Goal: Task Accomplishment & Management: Manage account settings

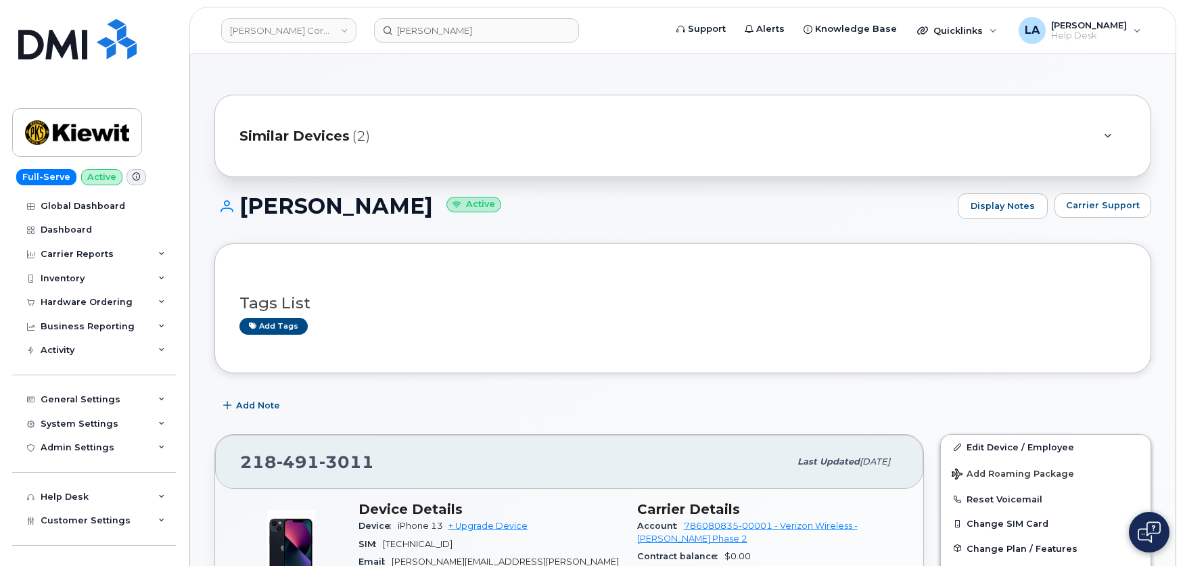
scroll to position [658, 0]
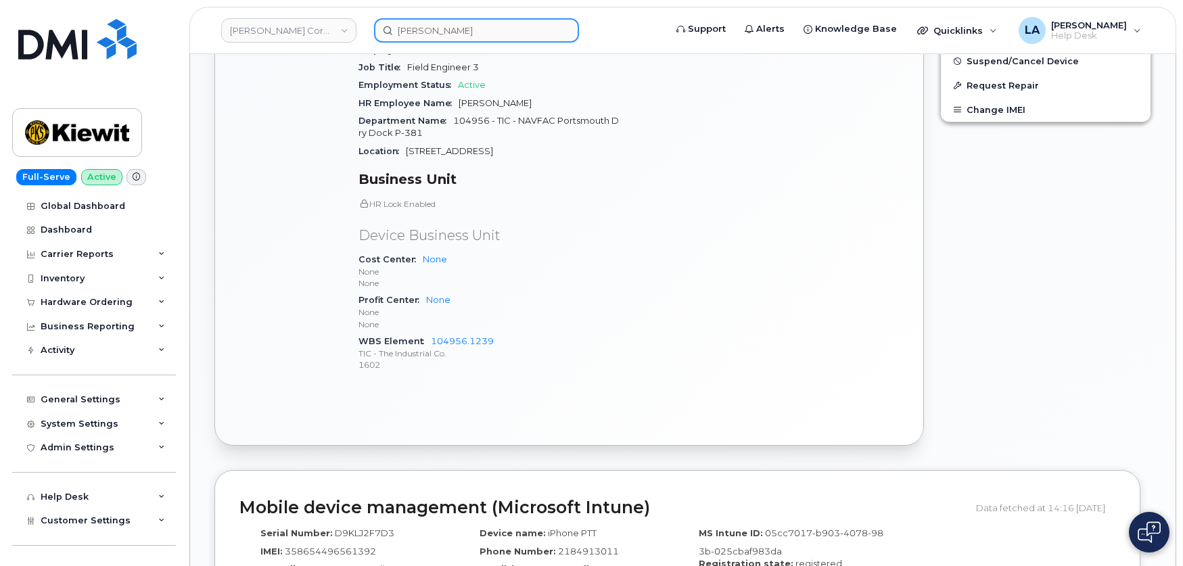
click at [440, 30] on input "Brandon" at bounding box center [476, 30] width 205 height 24
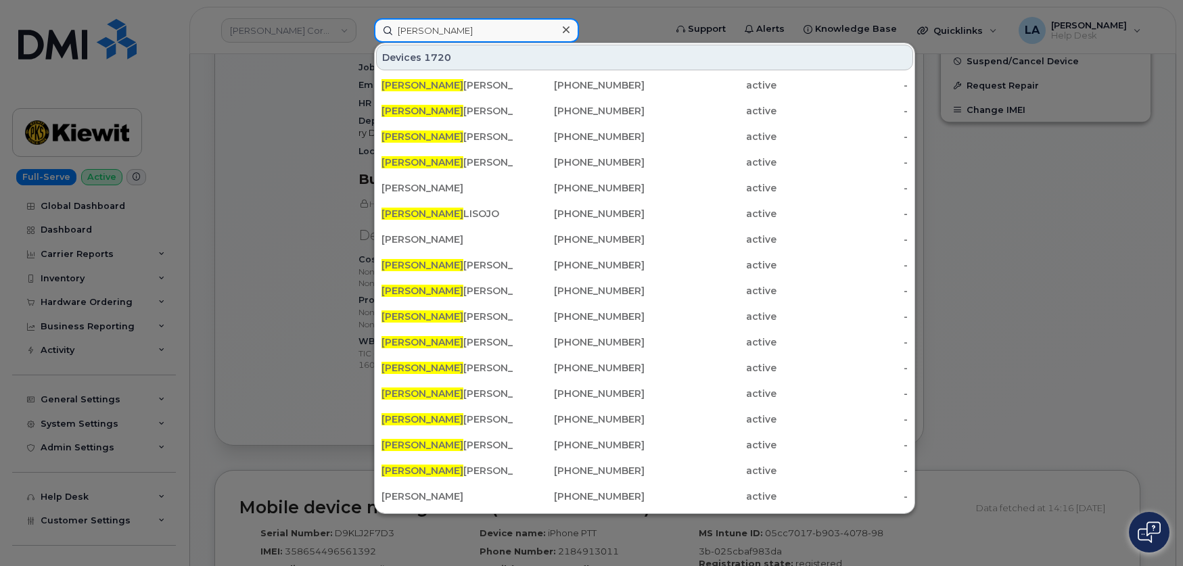
drag, startPoint x: 458, startPoint y: 34, endPoint x: 292, endPoint y: 34, distance: 165.7
click at [363, 34] on div "Brandon Devices 1720 BRANDON ALVARADO 562-204-9338 active - Brandon Roy 506-626…" at bounding box center [515, 30] width 304 height 24
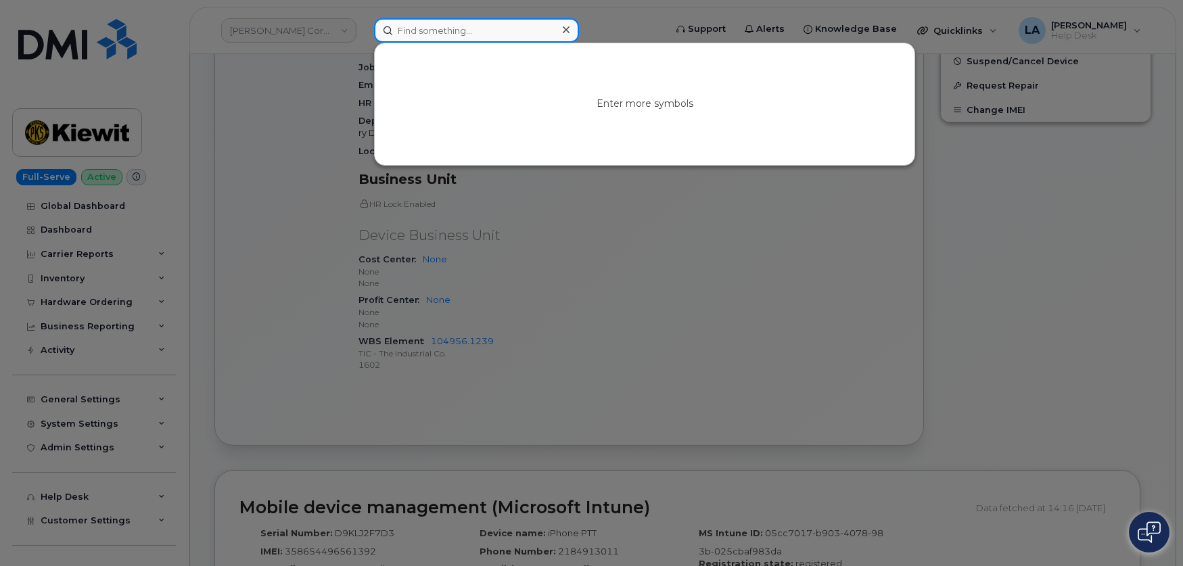
paste input "303-906-4978"
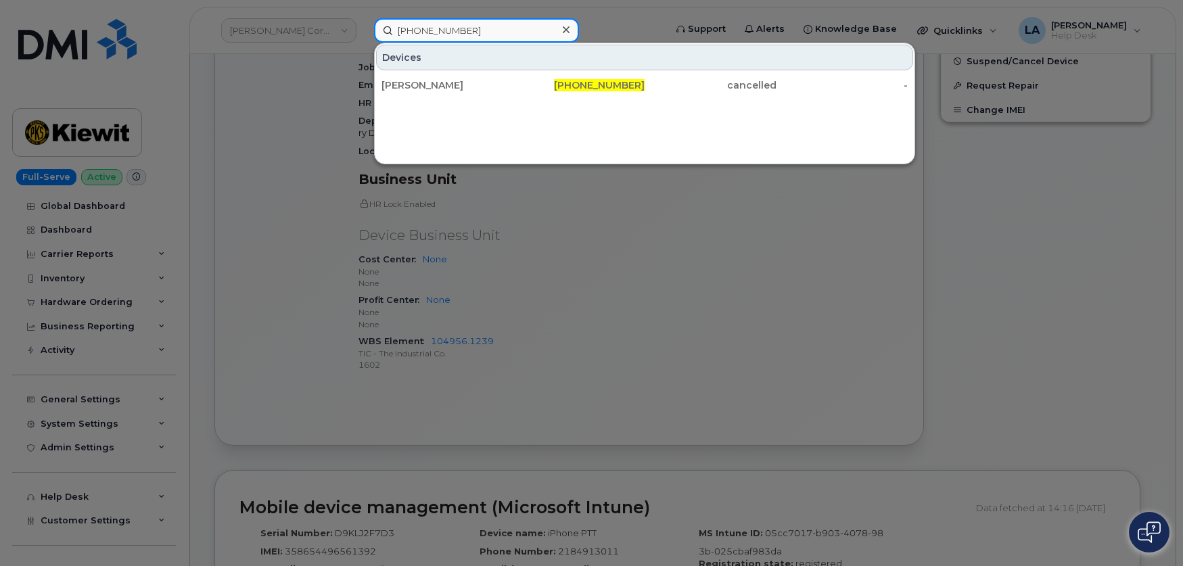
type input "303-906-4978"
drag, startPoint x: 634, startPoint y: 87, endPoint x: 1090, endPoint y: 190, distance: 468.0
click at [634, 87] on span "303-906-4978" at bounding box center [599, 85] width 91 height 12
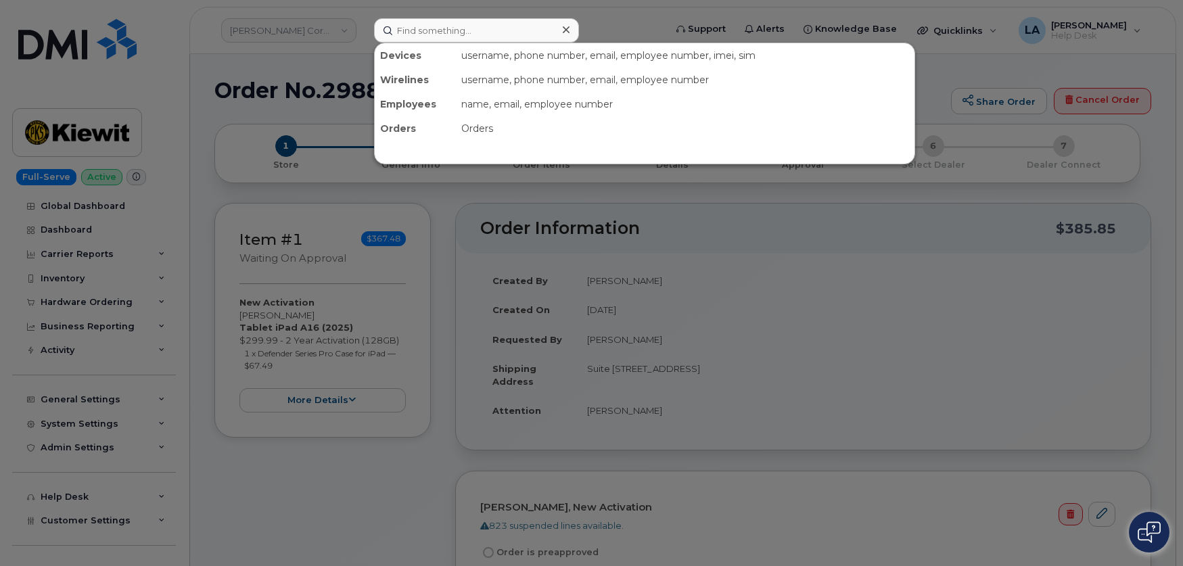
click at [436, 28] on input at bounding box center [476, 30] width 205 height 24
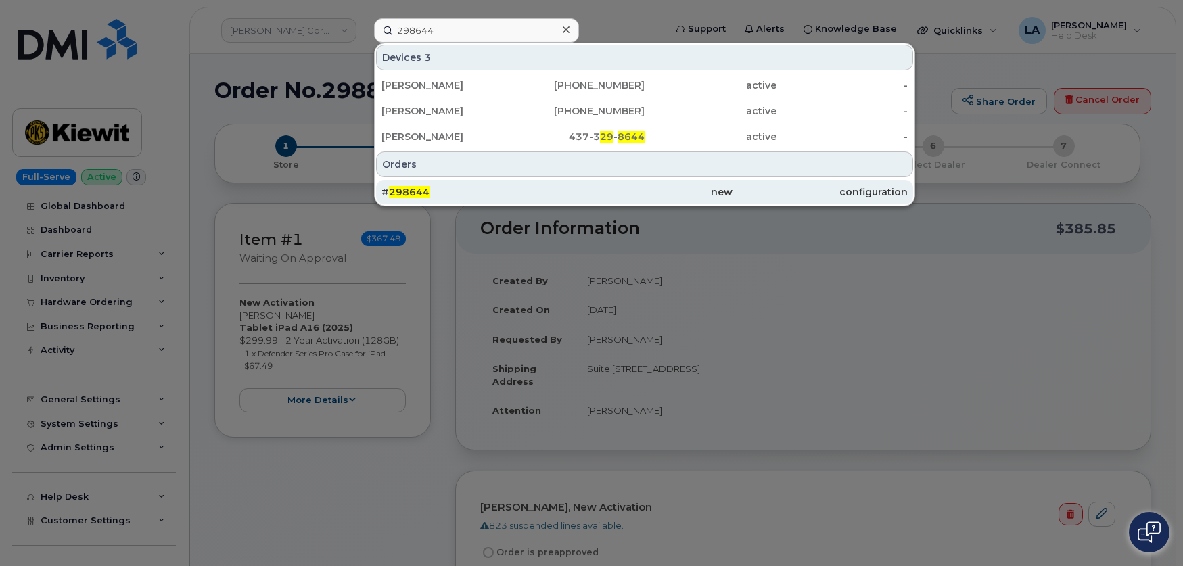
type input "298644"
click at [402, 192] on span "298644" at bounding box center [409, 192] width 41 height 12
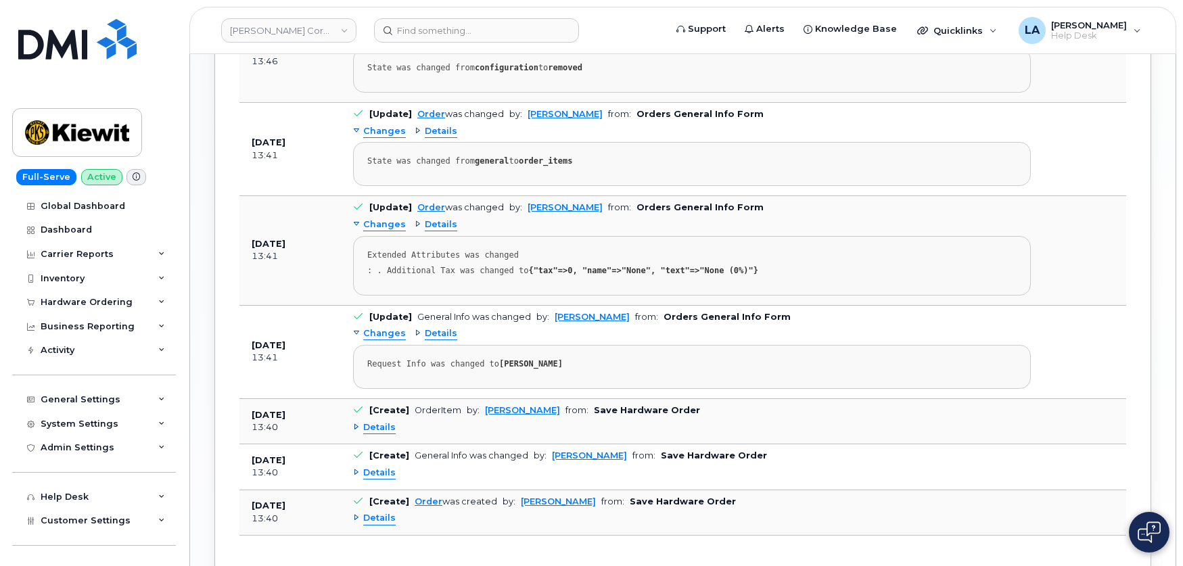
scroll to position [891, 0]
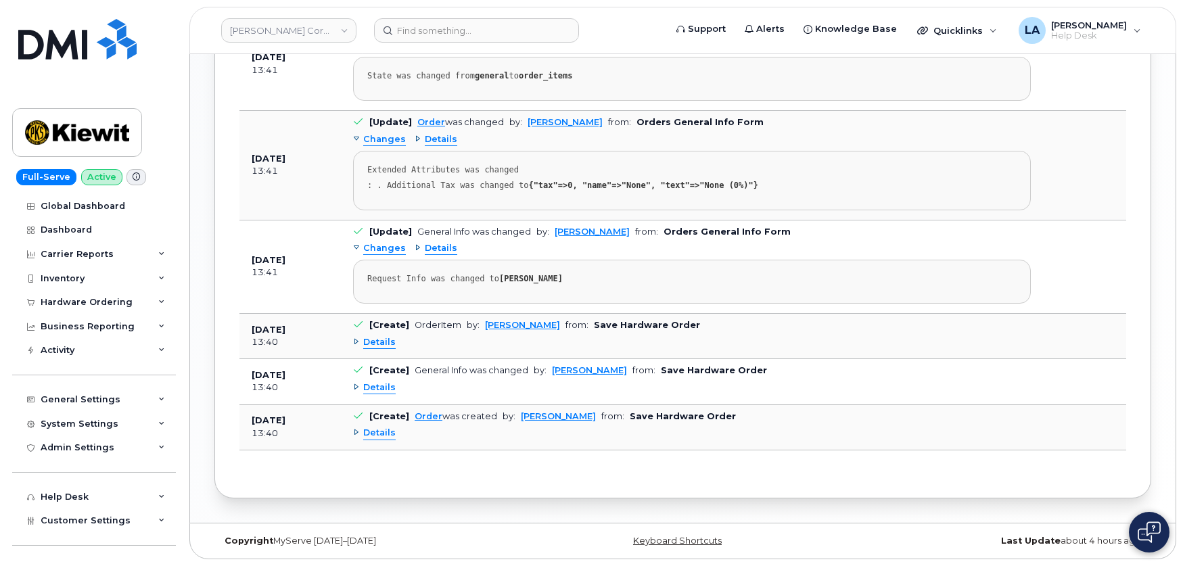
drag, startPoint x: 1180, startPoint y: 358, endPoint x: 1179, endPoint y: 298, distance: 60.2
drag, startPoint x: 1181, startPoint y: 342, endPoint x: 1182, endPoint y: 352, distance: 9.5
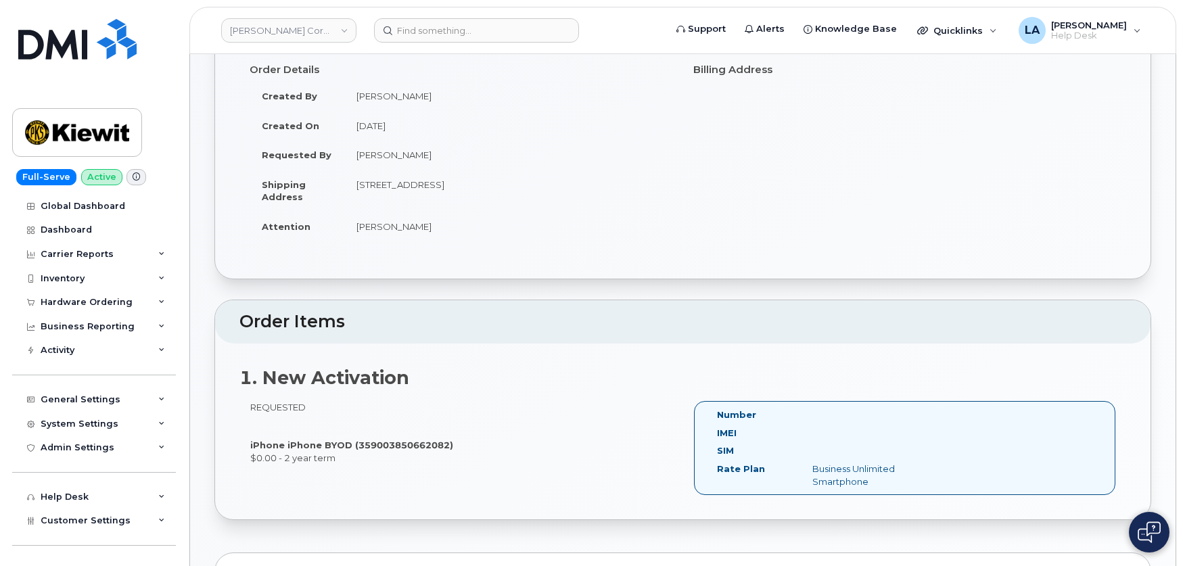
scroll to position [37, 0]
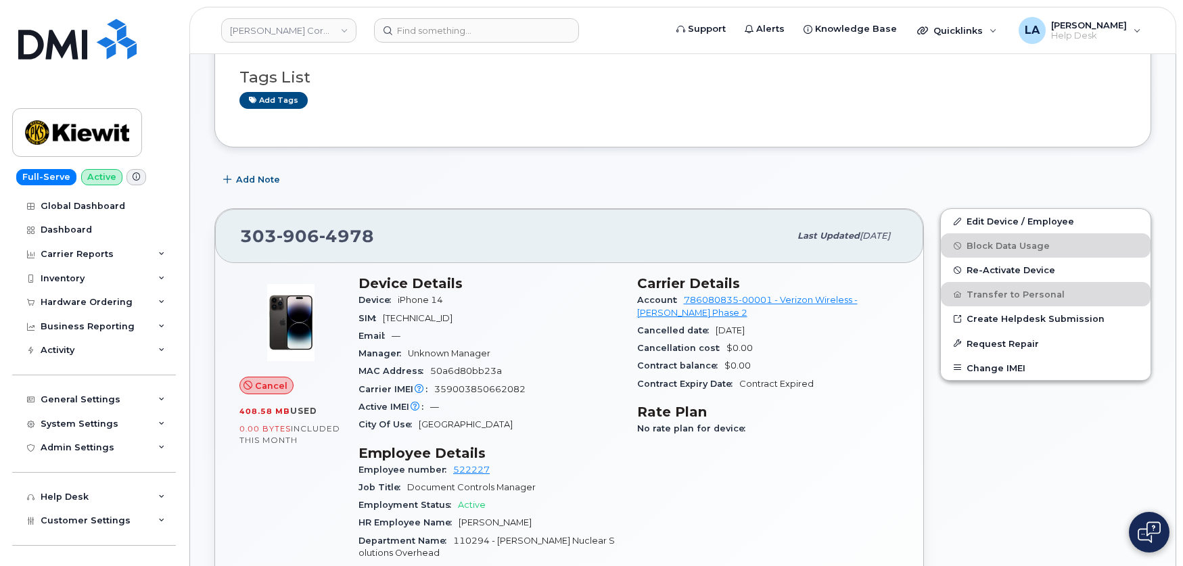
scroll to position [113, 0]
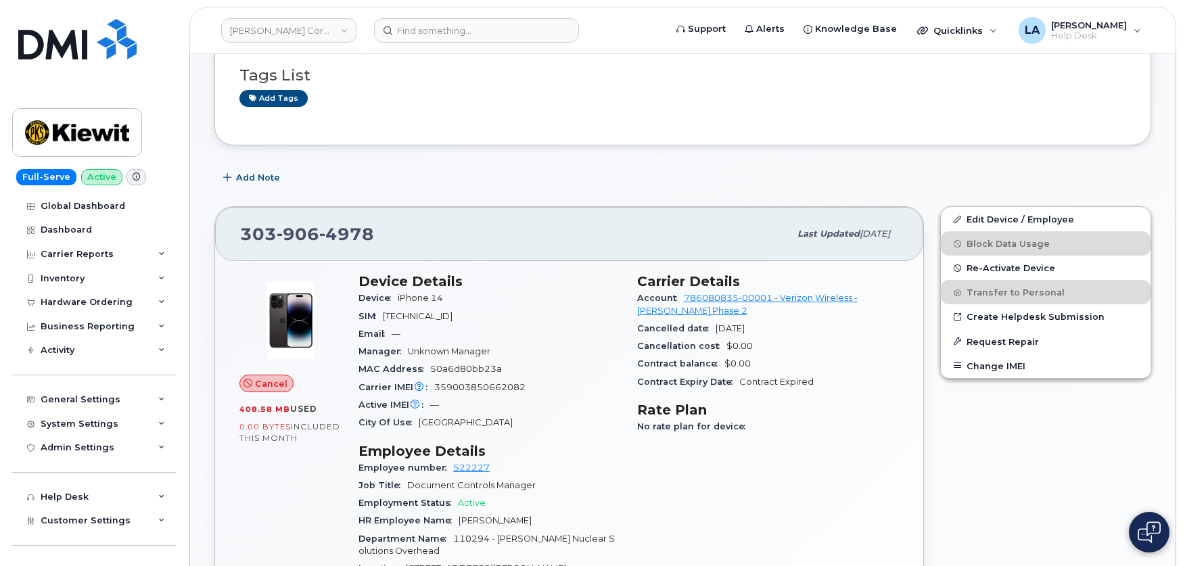
drag, startPoint x: 1181, startPoint y: 168, endPoint x: 1181, endPoint y: 127, distance: 41.3
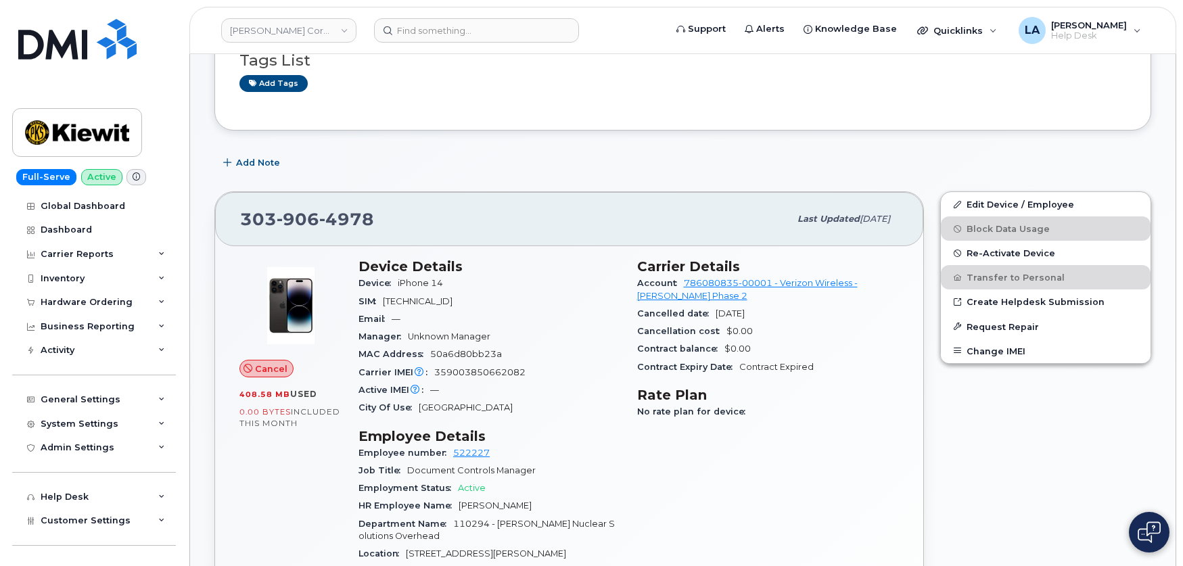
scroll to position [0, 0]
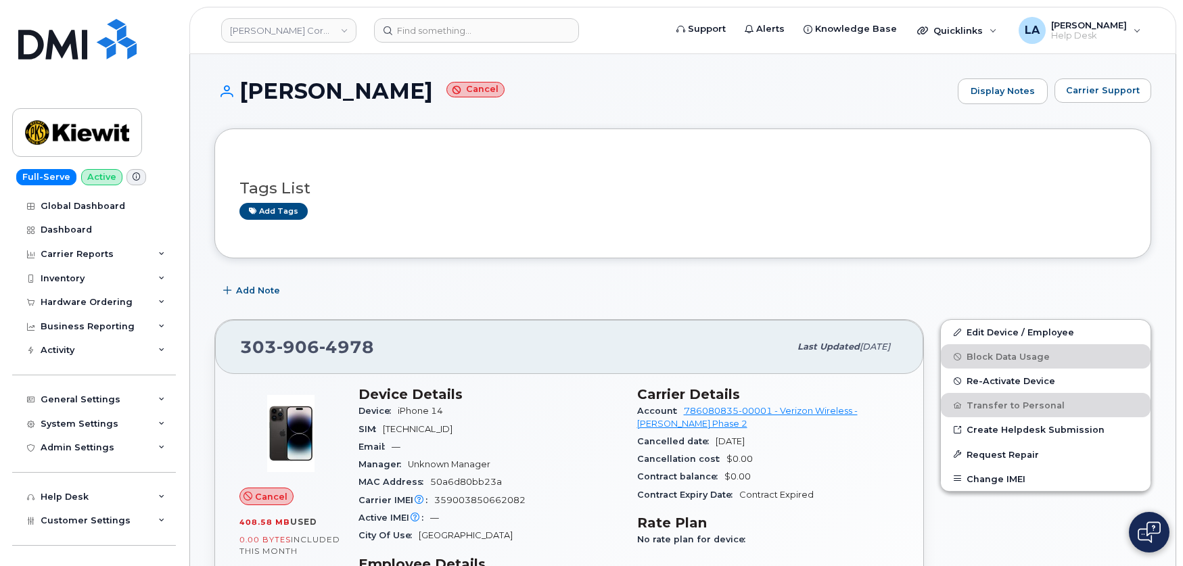
click at [1095, 103] on div "Carrier Support" at bounding box center [1102, 91] width 97 height 26
click at [1091, 96] on span "Carrier Support" at bounding box center [1103, 90] width 74 height 13
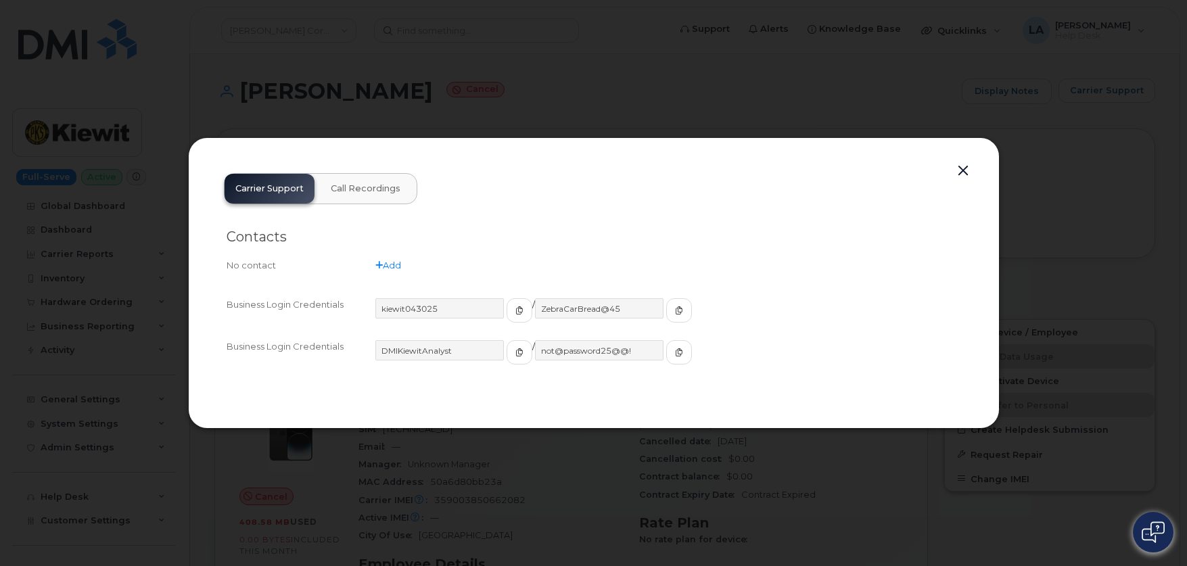
click at [960, 164] on button "button" at bounding box center [963, 171] width 20 height 19
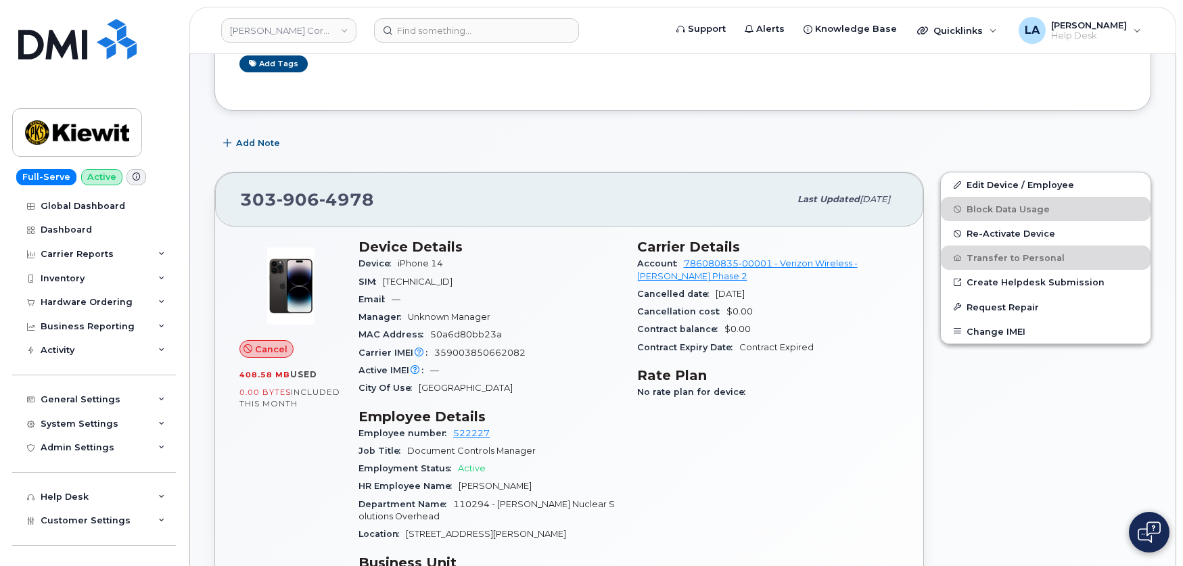
scroll to position [105, 0]
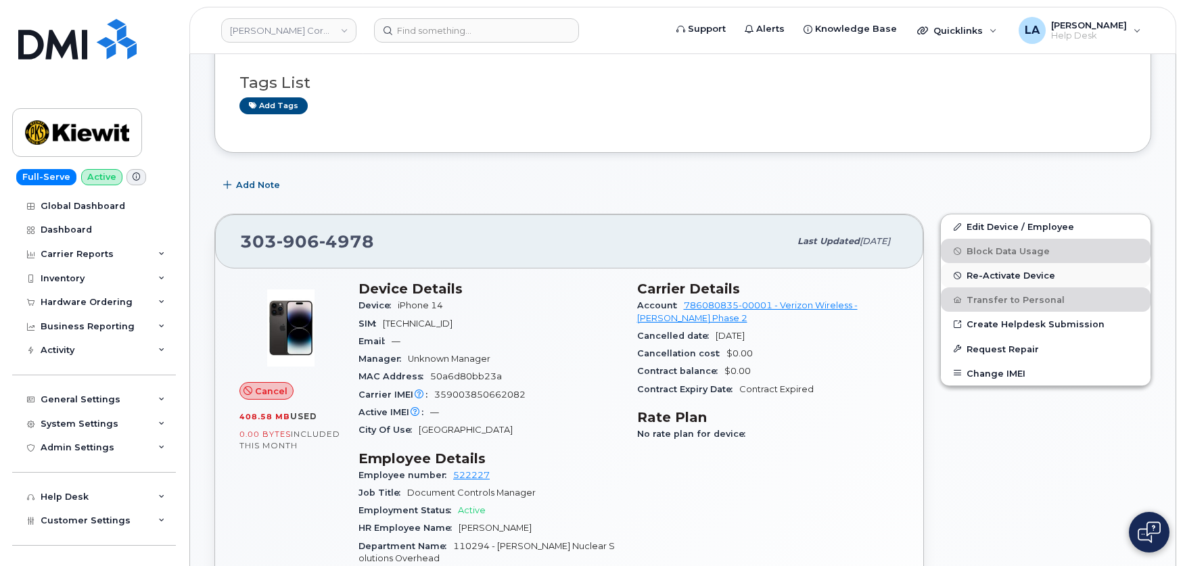
click at [985, 276] on span "Re-Activate Device" at bounding box center [1010, 275] width 89 height 10
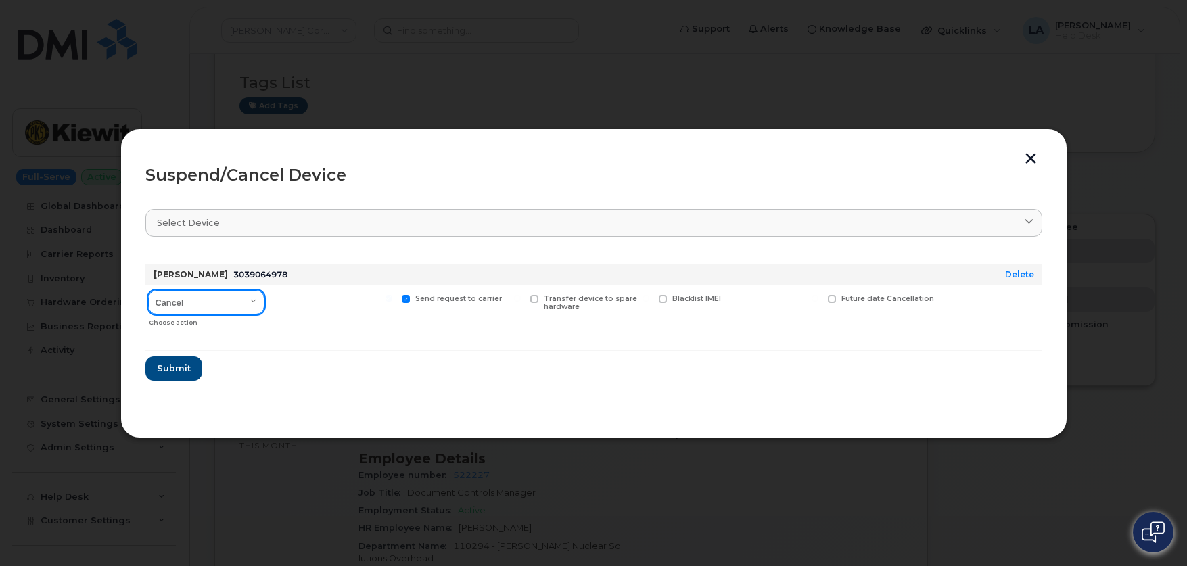
click at [233, 306] on select "Cancel Suspend - Reduced Rate Suspend - Full Rate Suspend - Lost Device/Stolen …" at bounding box center [206, 302] width 116 height 24
select select "[object Object]"
click at [148, 290] on select "Cancel Suspend - Reduced Rate Suspend - Full Rate Suspend - Lost Device/Stolen …" at bounding box center [206, 302] width 116 height 24
click at [172, 366] on span "Submit" at bounding box center [173, 368] width 34 height 13
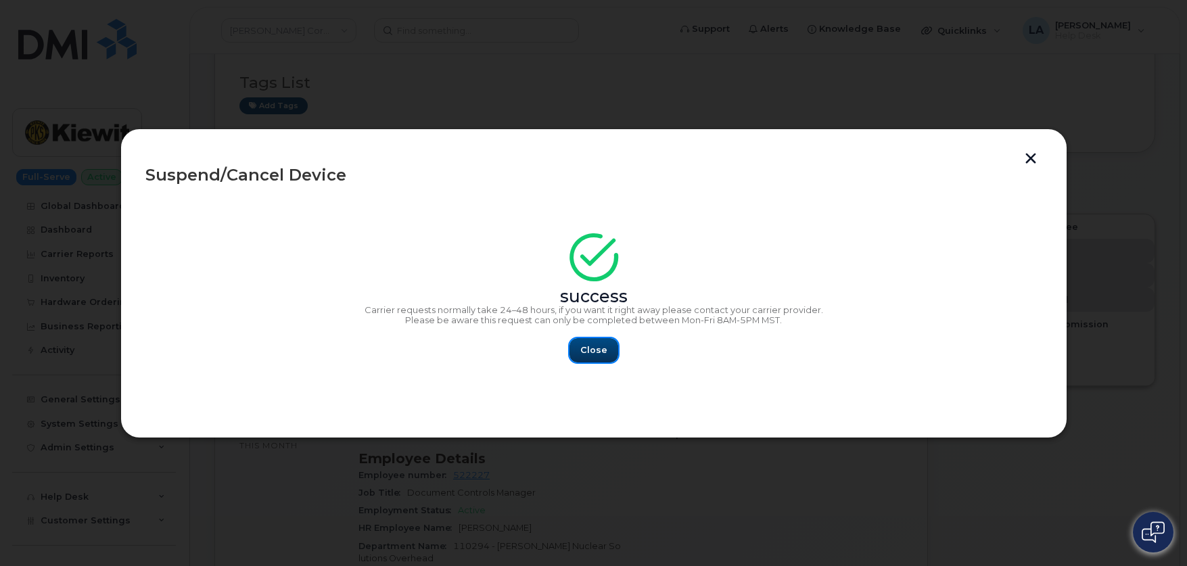
drag, startPoint x: 603, startPoint y: 353, endPoint x: 371, endPoint y: 360, distance: 232.1
click at [602, 353] on span "Close" at bounding box center [593, 350] width 27 height 13
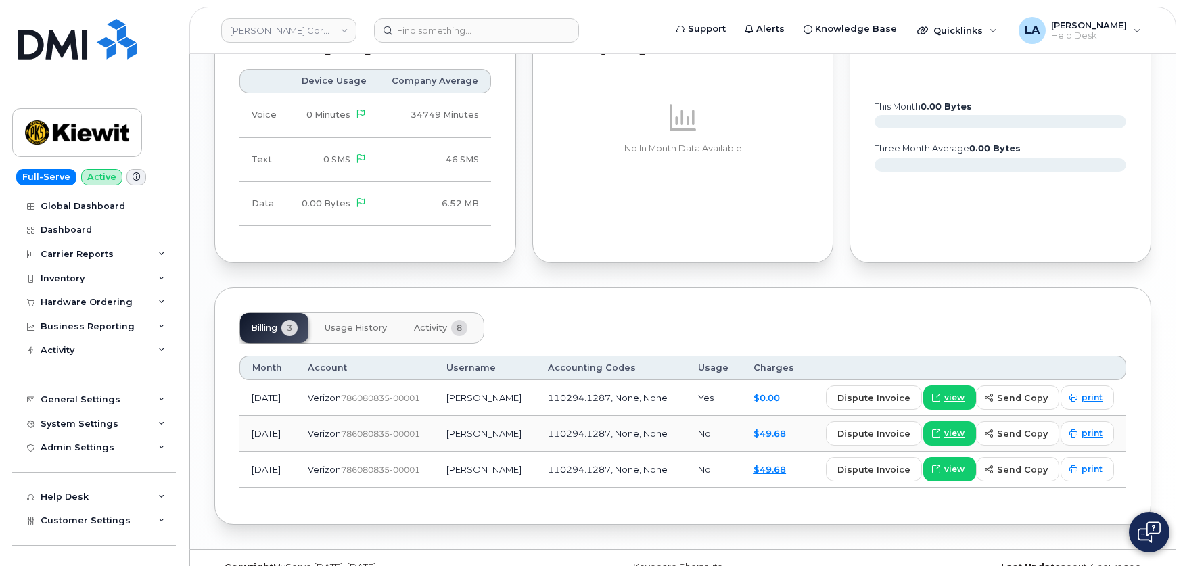
scroll to position [1273, 0]
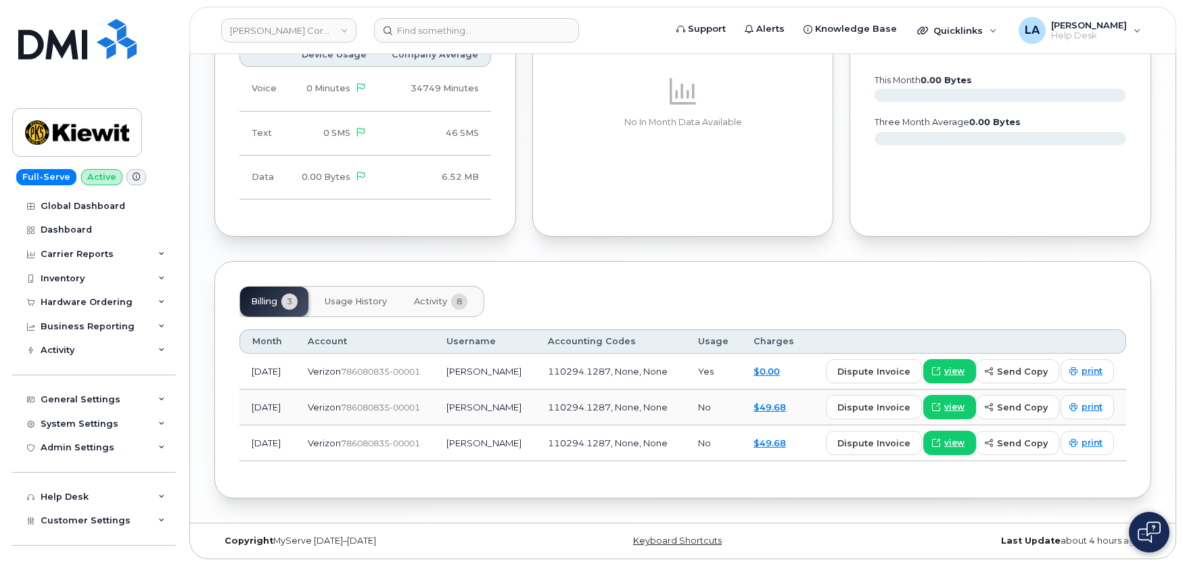
click at [350, 304] on span "Usage History" at bounding box center [356, 301] width 62 height 11
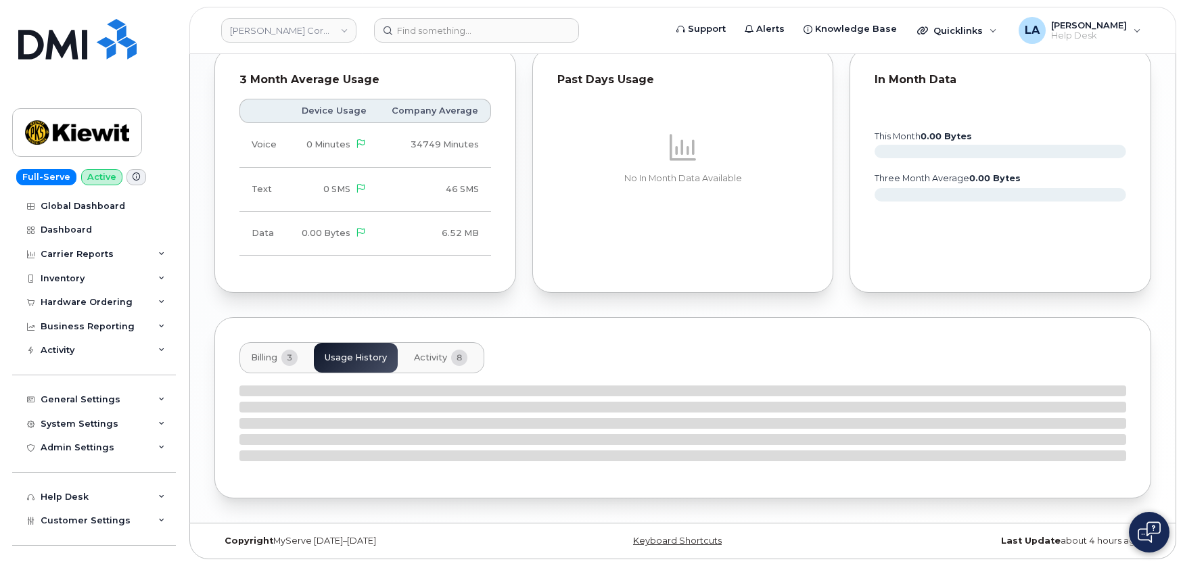
scroll to position [1217, 0]
click at [436, 357] on span "Activity" at bounding box center [430, 357] width 33 height 11
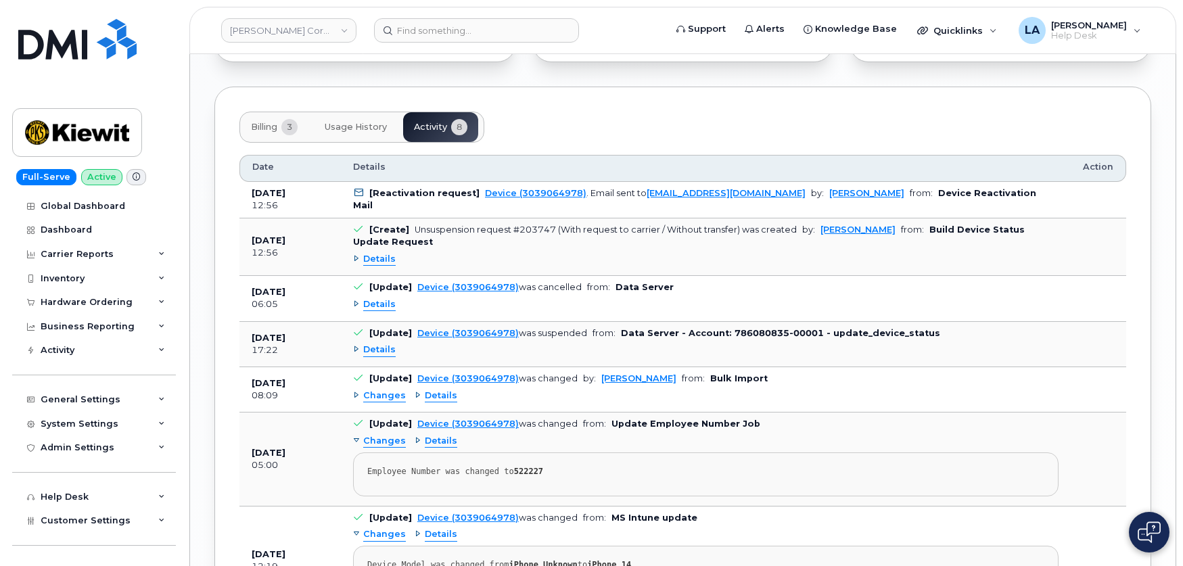
scroll to position [1484, 0]
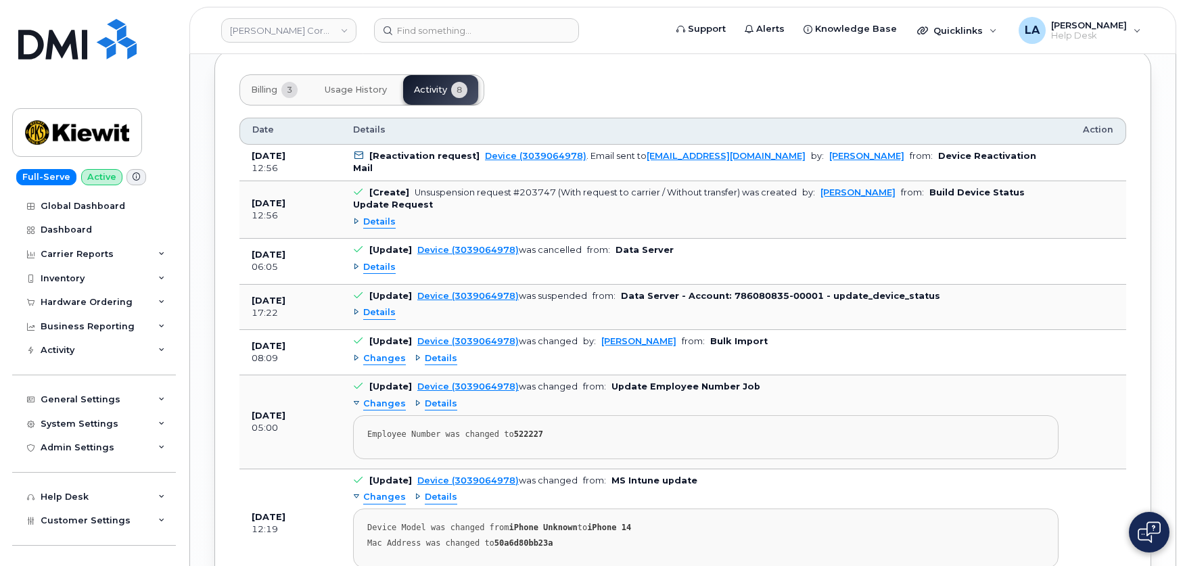
click at [376, 264] on span "Details" at bounding box center [379, 267] width 32 height 13
